Goal: Transaction & Acquisition: Purchase product/service

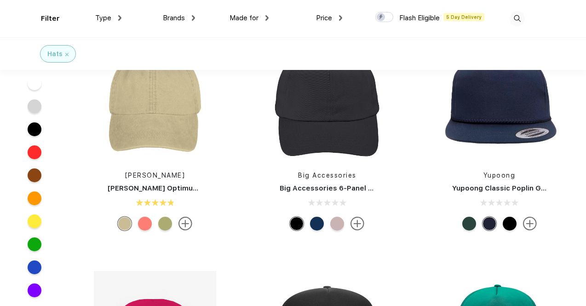
scroll to position [276, 0]
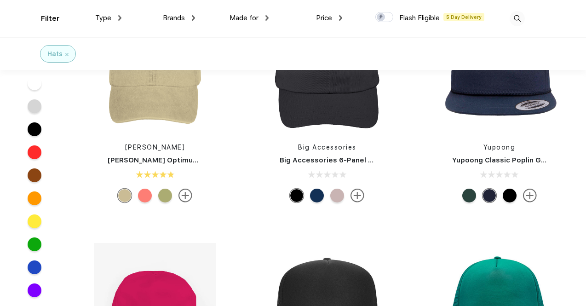
click at [158, 145] on link "[PERSON_NAME]" at bounding box center [155, 146] width 60 height 7
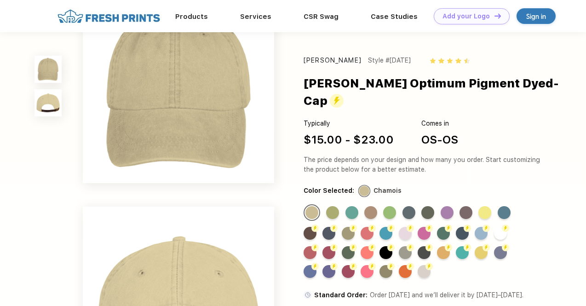
scroll to position [46, 0]
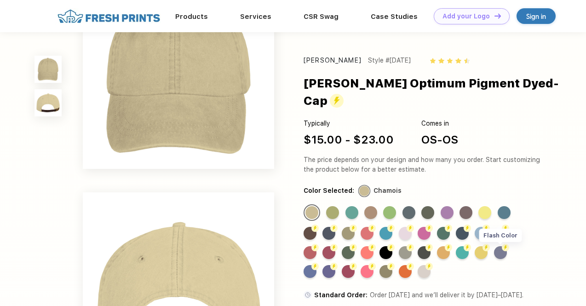
click at [501, 246] on div "Flash Color" at bounding box center [500, 252] width 13 height 13
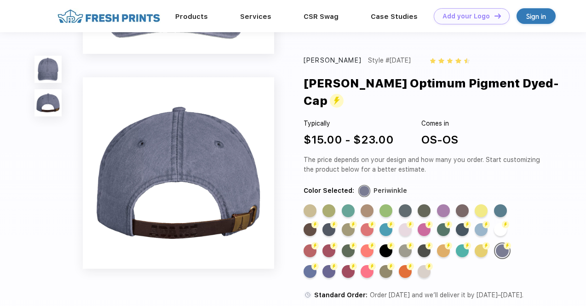
scroll to position [0, 0]
